Goal: Information Seeking & Learning: Learn about a topic

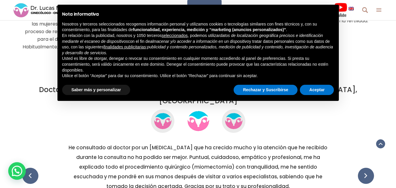
scroll to position [1495, 0]
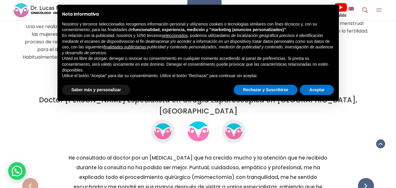
click at [33, 178] on span at bounding box center [30, 186] width 16 height 16
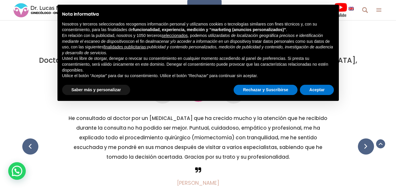
scroll to position [1524, 0]
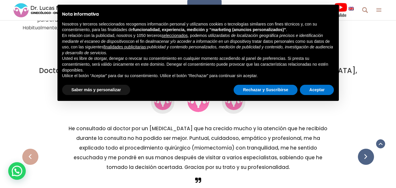
click at [36, 149] on span at bounding box center [30, 157] width 16 height 16
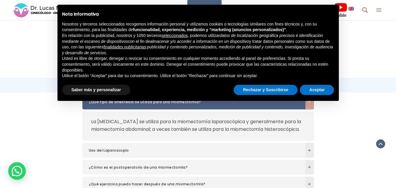
scroll to position [1847, 0]
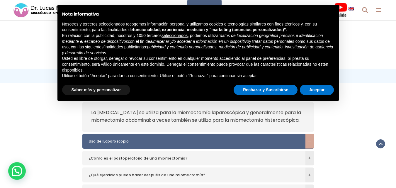
click at [309, 141] on span at bounding box center [309, 141] width 9 height 15
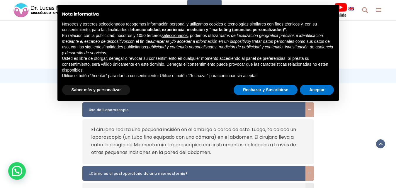
click at [311, 172] on span at bounding box center [309, 174] width 9 height 4
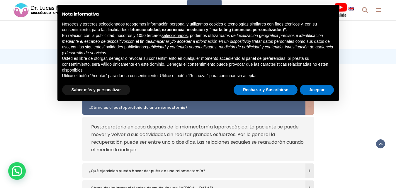
scroll to position [1876, 0]
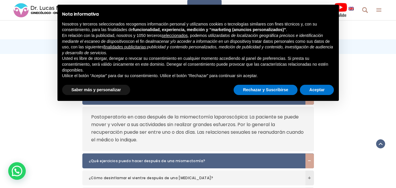
click at [309, 154] on span at bounding box center [309, 160] width 9 height 15
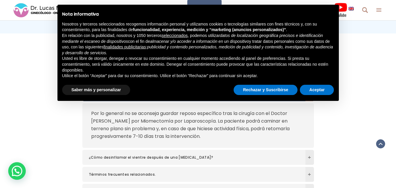
scroll to position [1906, 0]
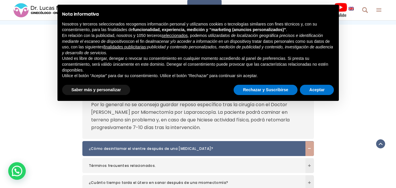
click at [312, 143] on span at bounding box center [309, 148] width 9 height 15
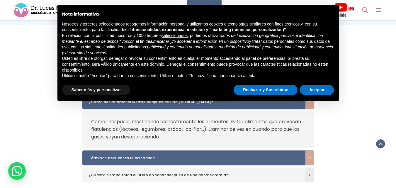
click at [312, 150] on span at bounding box center [309, 157] width 9 height 15
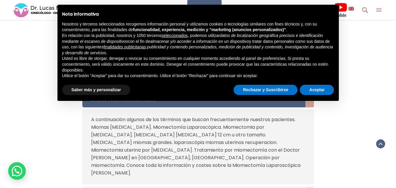
scroll to position [1935, 0]
